Goal: Task Accomplishment & Management: Use online tool/utility

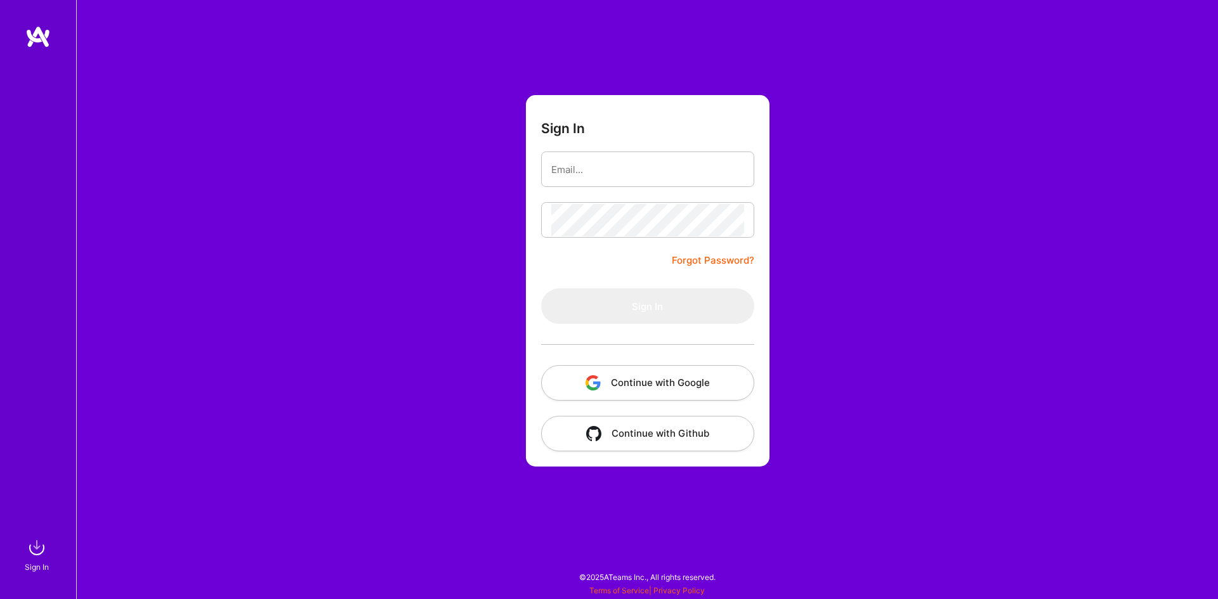
click at [672, 390] on button "Continue with Google" at bounding box center [647, 383] width 213 height 36
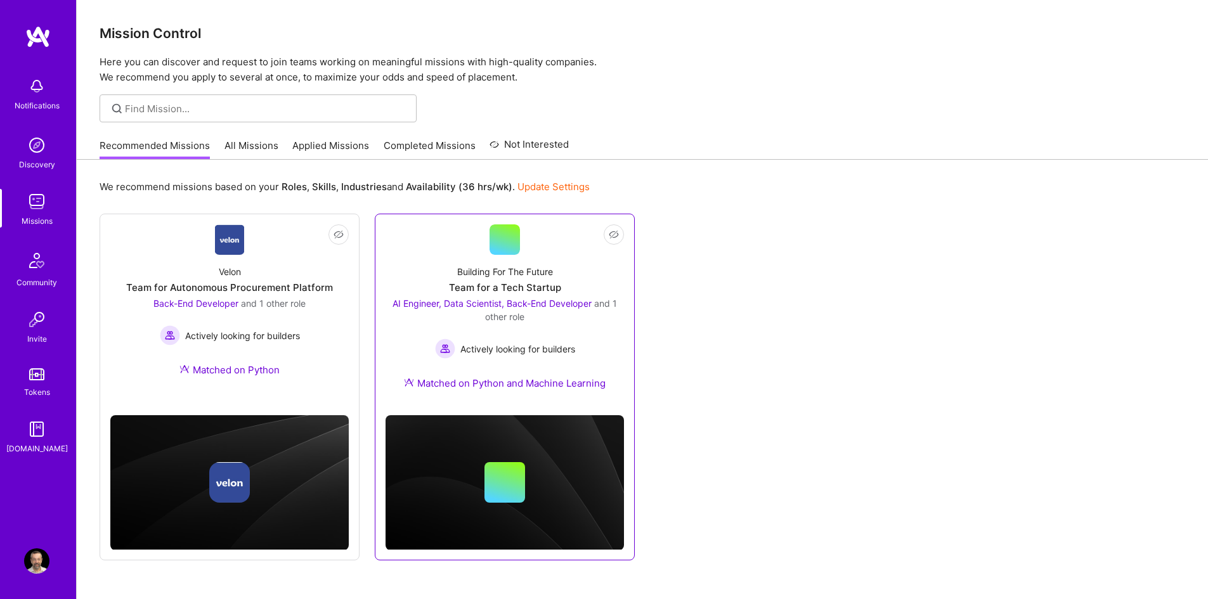
click at [471, 310] on div "AI Engineer, Data Scientist, Back-End Developer and 1 other role" at bounding box center [505, 310] width 239 height 27
